Goal: Information Seeking & Learning: Learn about a topic

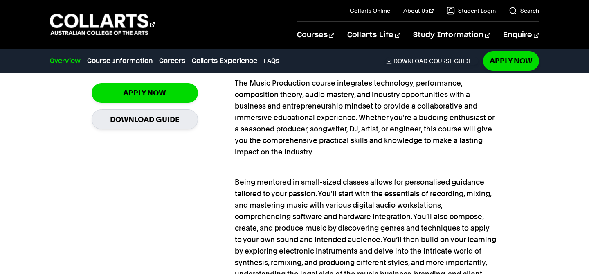
scroll to position [622, 0]
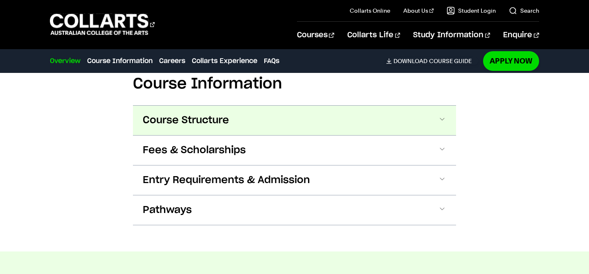
click at [435, 119] on button "Course Structure" at bounding box center [294, 119] width 323 height 29
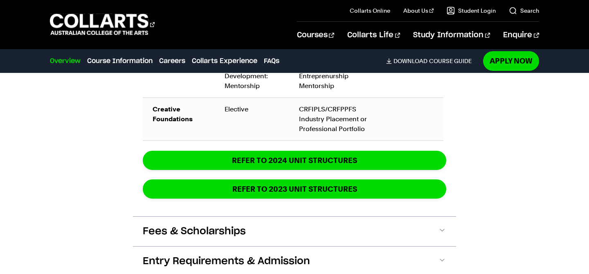
scroll to position [1786, 0]
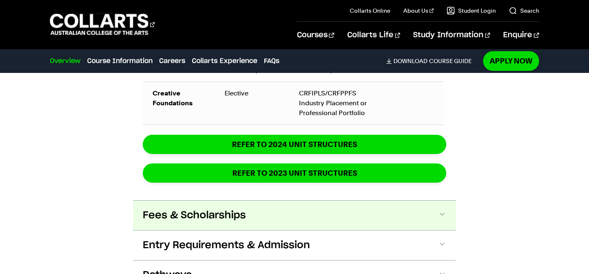
click at [425, 211] on button "Fees & Scholarships" at bounding box center [294, 214] width 323 height 29
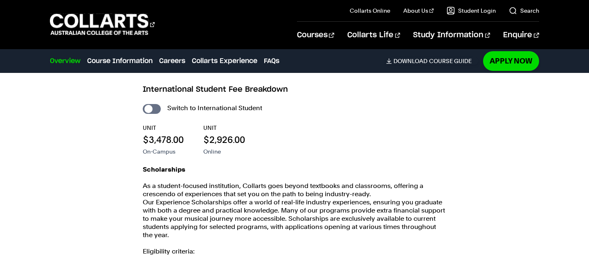
scroll to position [1950, 0]
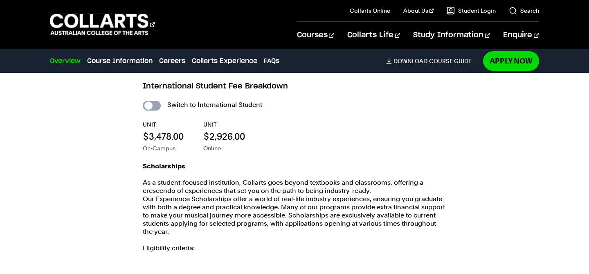
click at [155, 107] on input "International Student" at bounding box center [152, 106] width 18 height 10
checkbox input "true"
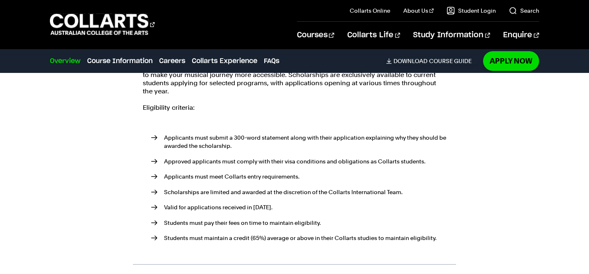
scroll to position [2093, 0]
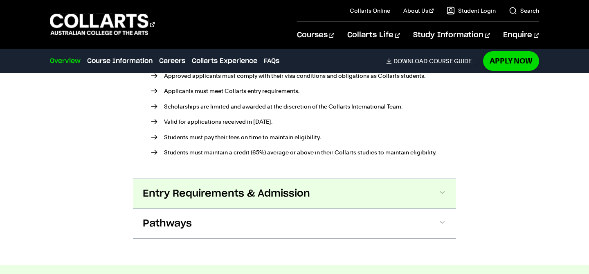
click at [365, 200] on button "Entry Requirements & Admission" at bounding box center [294, 193] width 323 height 29
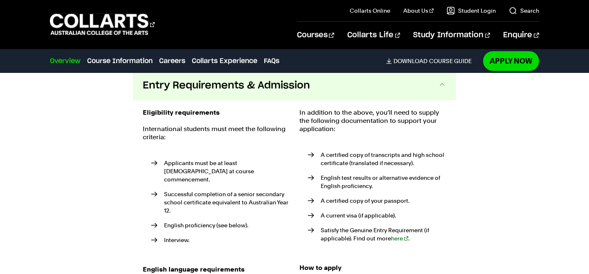
scroll to position [2283, 0]
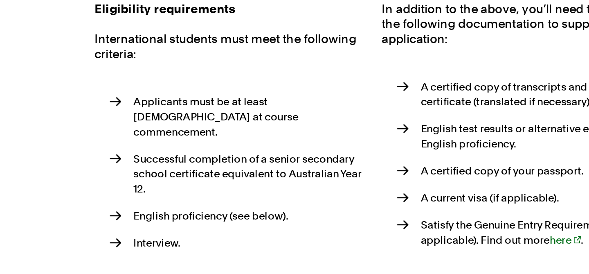
click at [198, 167] on li "Applicants must be at least [DEMOGRAPHIC_DATA] at course commencement." at bounding box center [220, 171] width 139 height 25
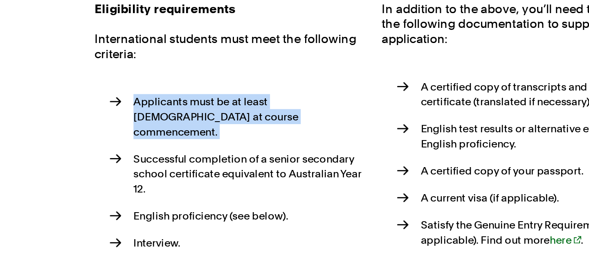
click at [198, 167] on li "Applicants must be at least [DEMOGRAPHIC_DATA] at course commencement." at bounding box center [220, 171] width 139 height 25
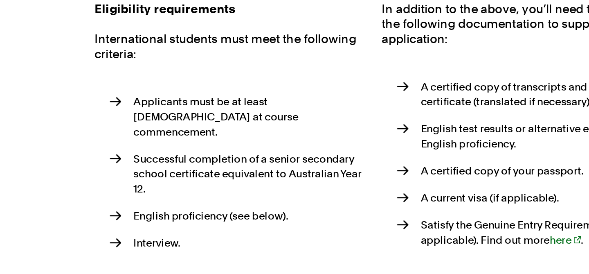
click at [202, 191] on li "Successful completion of a senior secondary school certificate equivalent to Au…" at bounding box center [220, 203] width 139 height 25
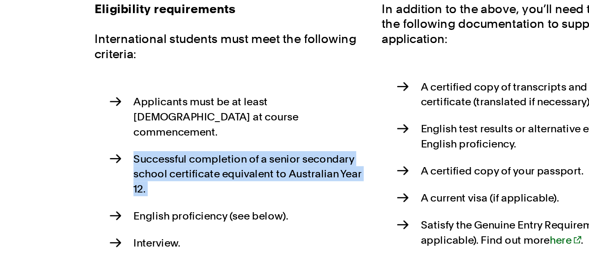
click at [202, 191] on li "Successful completion of a senior secondary school certificate equivalent to Au…" at bounding box center [220, 203] width 139 height 25
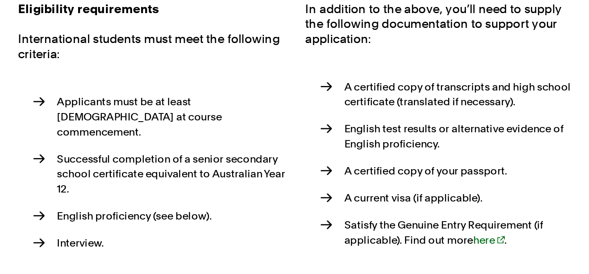
click at [226, 222] on li "English proficiency (see below)." at bounding box center [220, 226] width 139 height 8
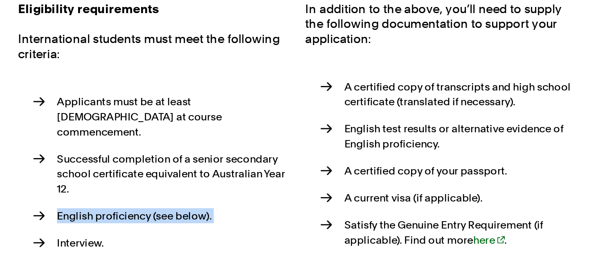
click at [226, 222] on li "English proficiency (see below)." at bounding box center [220, 226] width 139 height 8
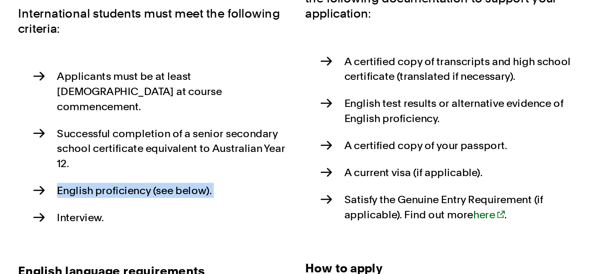
click at [238, 222] on li "English proficiency (see below)." at bounding box center [220, 226] width 139 height 8
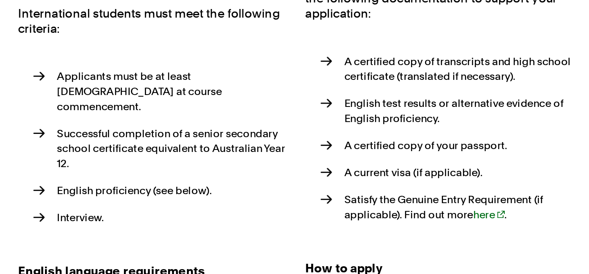
click at [238, 222] on li "English proficiency (see below)." at bounding box center [220, 226] width 139 height 8
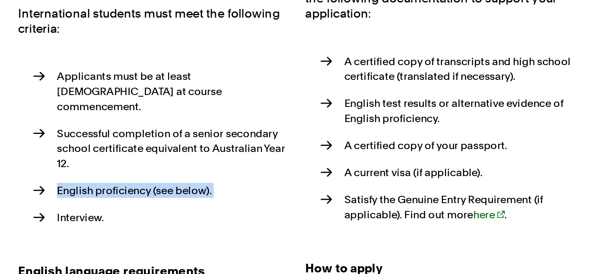
click at [238, 222] on li "English proficiency (see below)." at bounding box center [220, 226] width 139 height 8
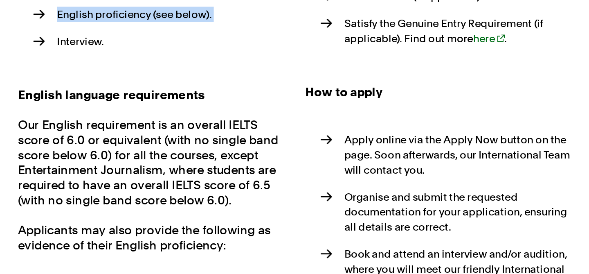
scroll to position [2379, 0]
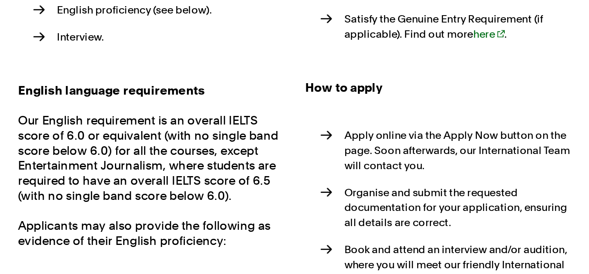
click at [225, 198] on p "Our English requirement is an overall IELTS score of 6.0 or equivalent (with no…" at bounding box center [216, 210] width 147 height 49
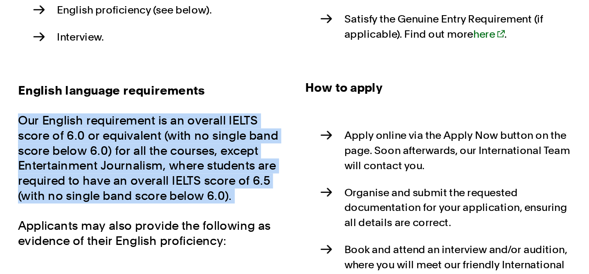
click at [225, 198] on p "Our English requirement is an overall IELTS score of 6.0 or equivalent (with no…" at bounding box center [216, 210] width 147 height 49
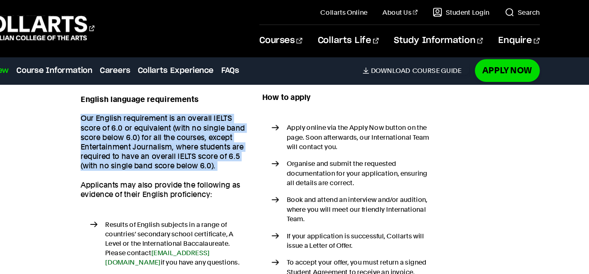
scroll to position [2465, 0]
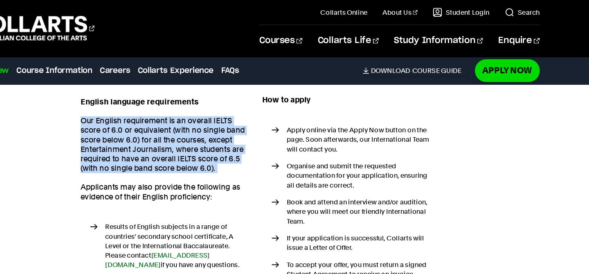
click at [235, 100] on p "Our English requirement is an overall IELTS score of 6.0 or equivalent (with no…" at bounding box center [216, 124] width 147 height 49
drag, startPoint x: 235, startPoint y: 97, endPoint x: 263, endPoint y: 138, distance: 49.8
click at [263, 138] on p "Our English requirement is an overall IELTS score of 6.0 or equivalent (with no…" at bounding box center [216, 124] width 147 height 49
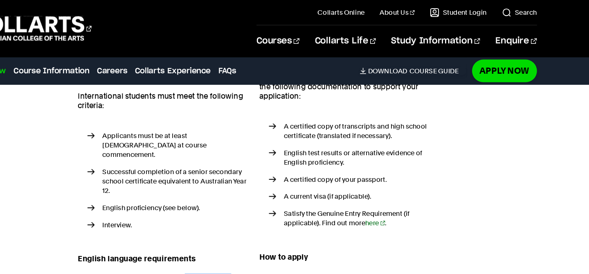
scroll to position [2289, 0]
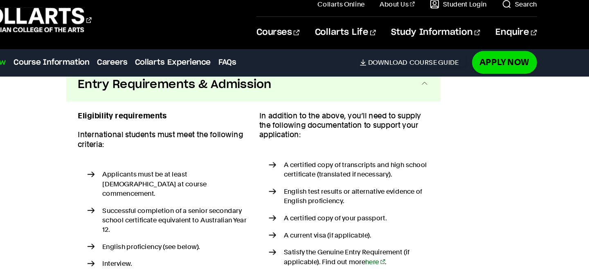
click at [218, 129] on p "International students must meet the following criteria:" at bounding box center [216, 127] width 147 height 16
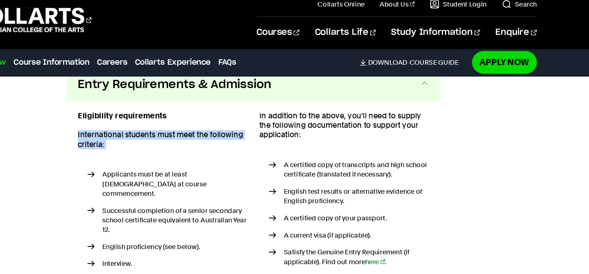
click at [218, 129] on p "International students must meet the following criteria:" at bounding box center [216, 127] width 147 height 16
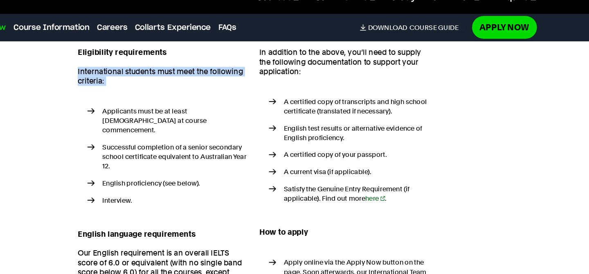
scroll to position [2314, 0]
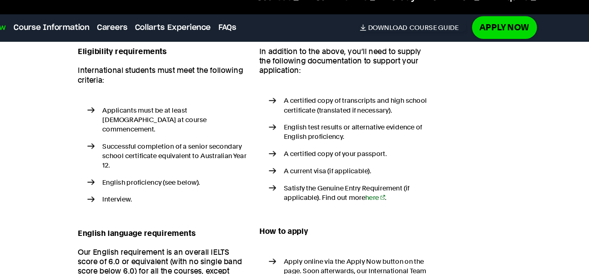
click at [219, 160] on li "Successful completion of a senior secondary school certificate equivalent to Au…" at bounding box center [220, 171] width 139 height 25
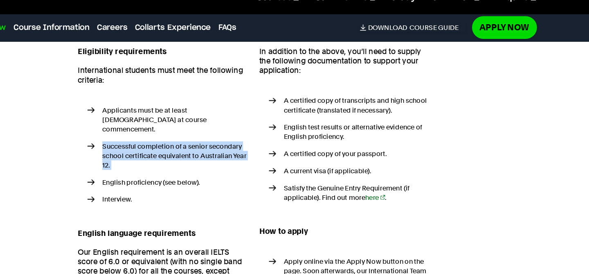
click at [219, 160] on li "Successful completion of a senior secondary school certificate equivalent to Au…" at bounding box center [220, 171] width 139 height 25
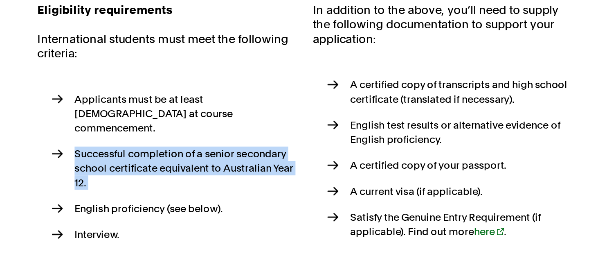
click at [226, 159] on li "Successful completion of a senior secondary school certificate equivalent to Au…" at bounding box center [220, 171] width 139 height 25
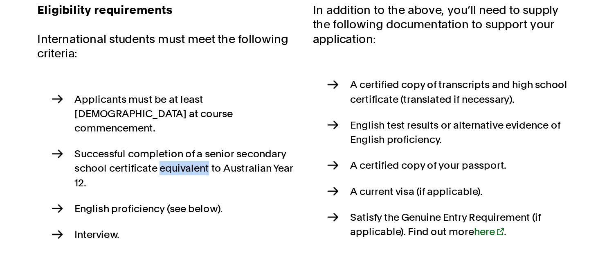
click at [226, 159] on li "Successful completion of a senior secondary school certificate equivalent to Au…" at bounding box center [220, 171] width 139 height 25
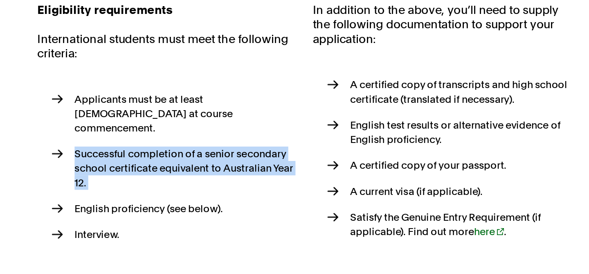
click at [226, 159] on li "Successful completion of a senior secondary school certificate equivalent to Au…" at bounding box center [220, 171] width 139 height 25
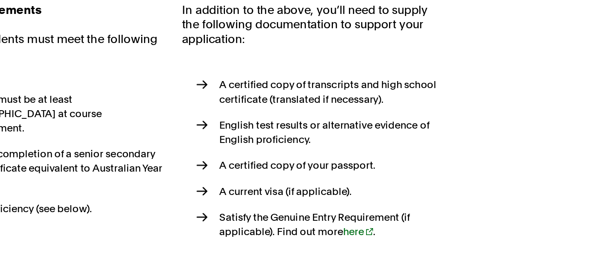
click at [352, 128] on li "A certified copy of transcripts and high school certificate (translated if nece…" at bounding box center [376, 128] width 139 height 16
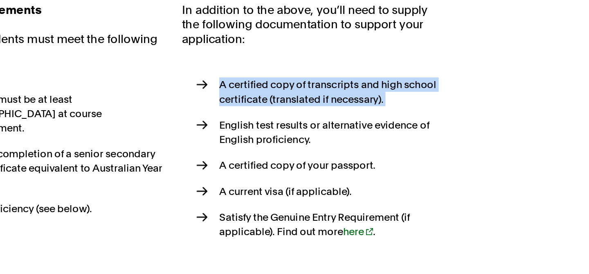
click at [352, 128] on li "A certified copy of transcripts and high school certificate (translated if nece…" at bounding box center [376, 128] width 139 height 16
click at [353, 133] on li "A certified copy of transcripts and high school certificate (translated if nece…" at bounding box center [376, 128] width 139 height 16
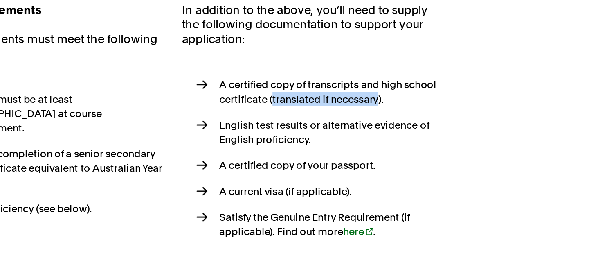
drag, startPoint x: 353, startPoint y: 133, endPoint x: 384, endPoint y: 130, distance: 31.2
click at [384, 130] on li "A certified copy of transcripts and high school certificate (translated if nece…" at bounding box center [376, 128] width 139 height 16
click at [345, 132] on li "A certified copy of transcripts and high school certificate (translated if nece…" at bounding box center [376, 128] width 139 height 16
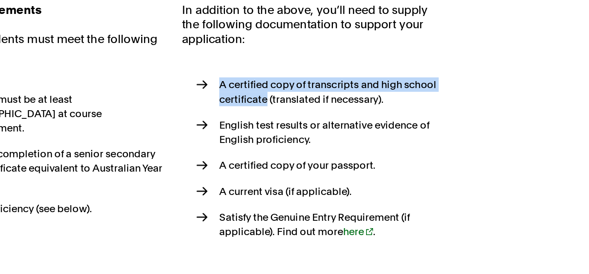
drag, startPoint x: 345, startPoint y: 132, endPoint x: 318, endPoint y: 123, distance: 28.2
click at [318, 123] on li "A certified copy of transcripts and high school certificate (translated if nece…" at bounding box center [376, 128] width 139 height 16
click at [323, 122] on li "A certified copy of transcripts and high school certificate (translated if nece…" at bounding box center [376, 128] width 139 height 16
drag, startPoint x: 323, startPoint y: 122, endPoint x: 347, endPoint y: 133, distance: 27.4
click at [347, 133] on li "A certified copy of transcripts and high school certificate (translated if nece…" at bounding box center [376, 128] width 139 height 16
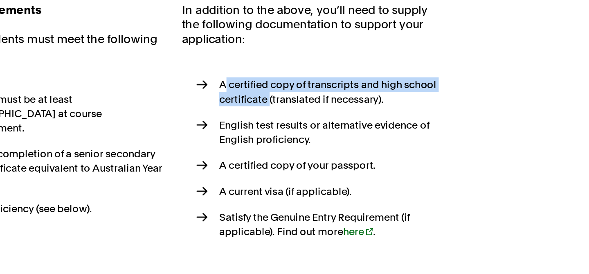
click at [347, 133] on li "A certified copy of transcripts and high school certificate (translated if nece…" at bounding box center [376, 128] width 139 height 16
drag, startPoint x: 347, startPoint y: 133, endPoint x: 321, endPoint y: 124, distance: 28.1
click at [321, 124] on li "A certified copy of transcripts and high school certificate (translated if nece…" at bounding box center [376, 128] width 139 height 16
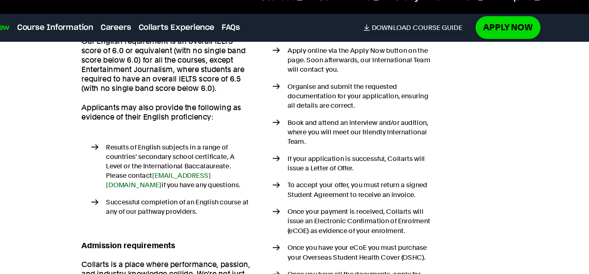
scroll to position [2498, 0]
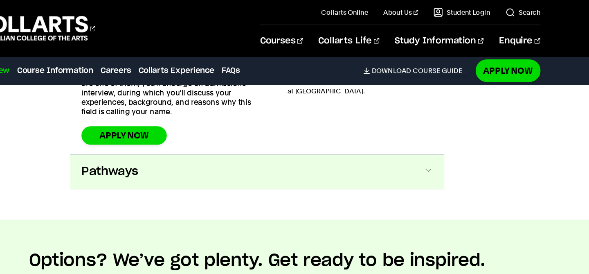
click at [298, 139] on button "Pathways" at bounding box center [294, 147] width 323 height 29
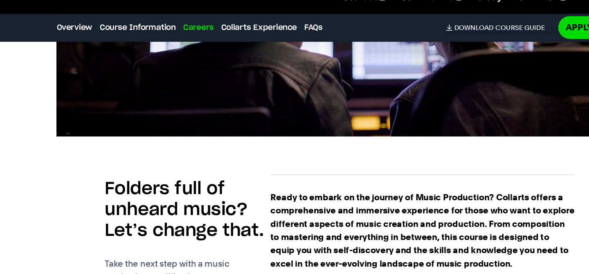
scroll to position [439, 0]
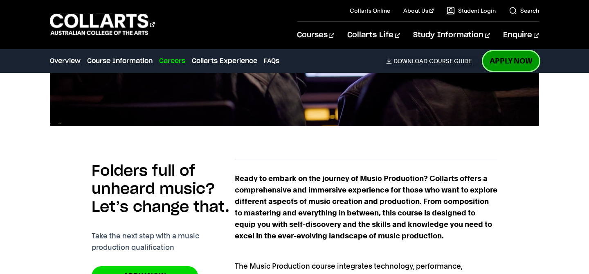
click at [500, 63] on link "Apply Now" at bounding box center [511, 60] width 56 height 19
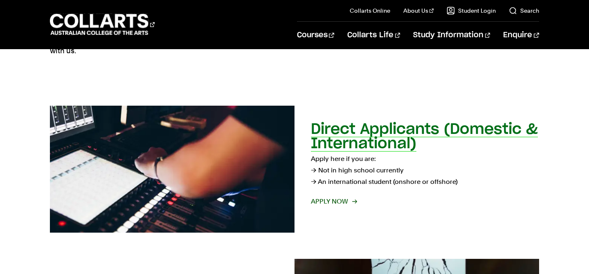
scroll to position [94, 0]
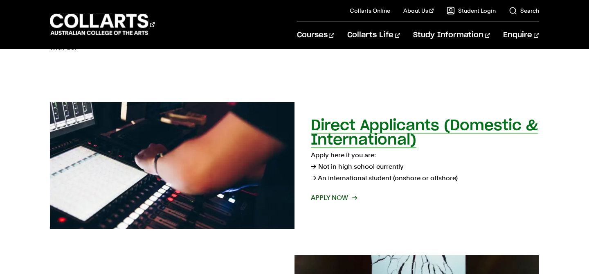
click at [344, 197] on span "Apply now" at bounding box center [333, 197] width 45 height 11
